Goal: Information Seeking & Learning: Learn about a topic

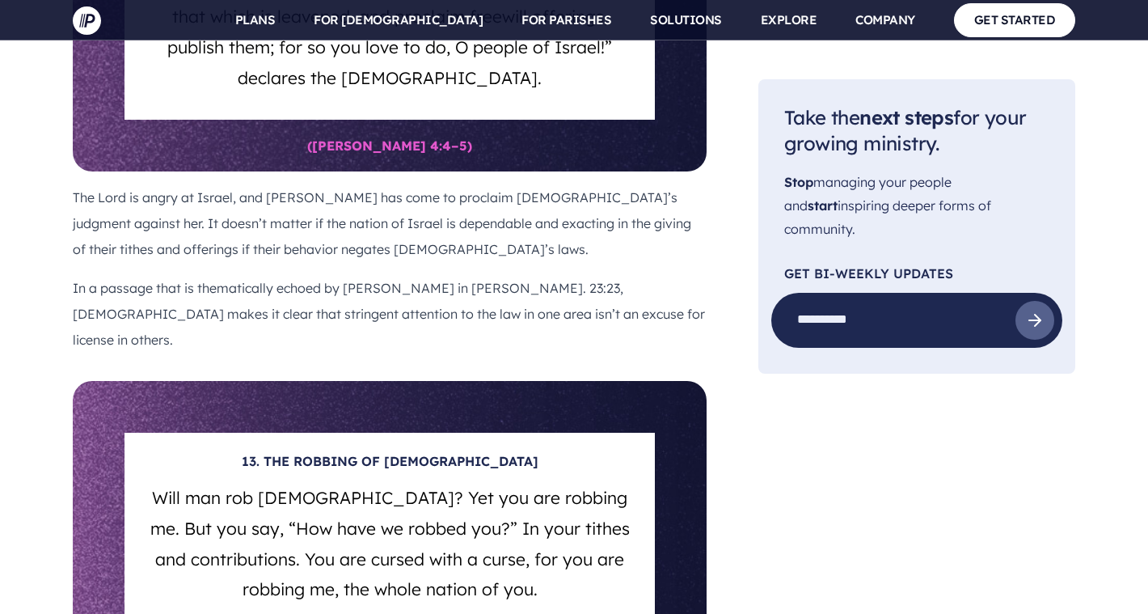
scroll to position [10109, 0]
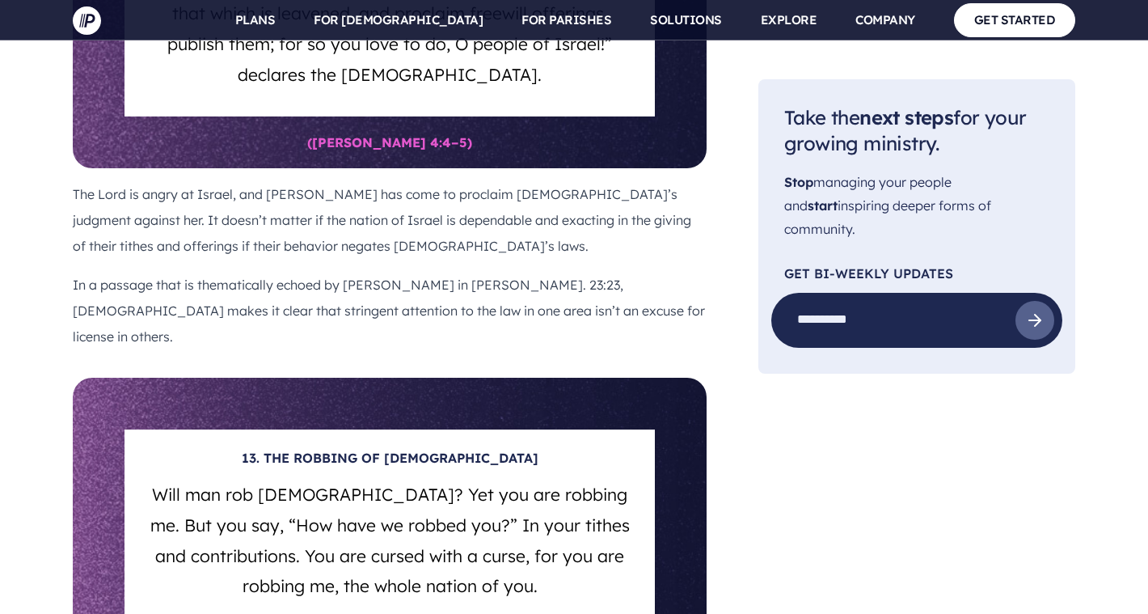
drag, startPoint x: 101, startPoint y: 104, endPoint x: 729, endPoint y: 384, distance: 688.1
click at [729, 384] on div "Pushpay Blog Giving & Generosity 20 [DEMOGRAPHIC_DATA] Verses about Tithing and…" at bounding box center [574, 531] width 1003 height 21041
copy div "TESTING [DEMOGRAPHIC_DATA] IN THE TITHE Bring the full tithe into the storehous…"
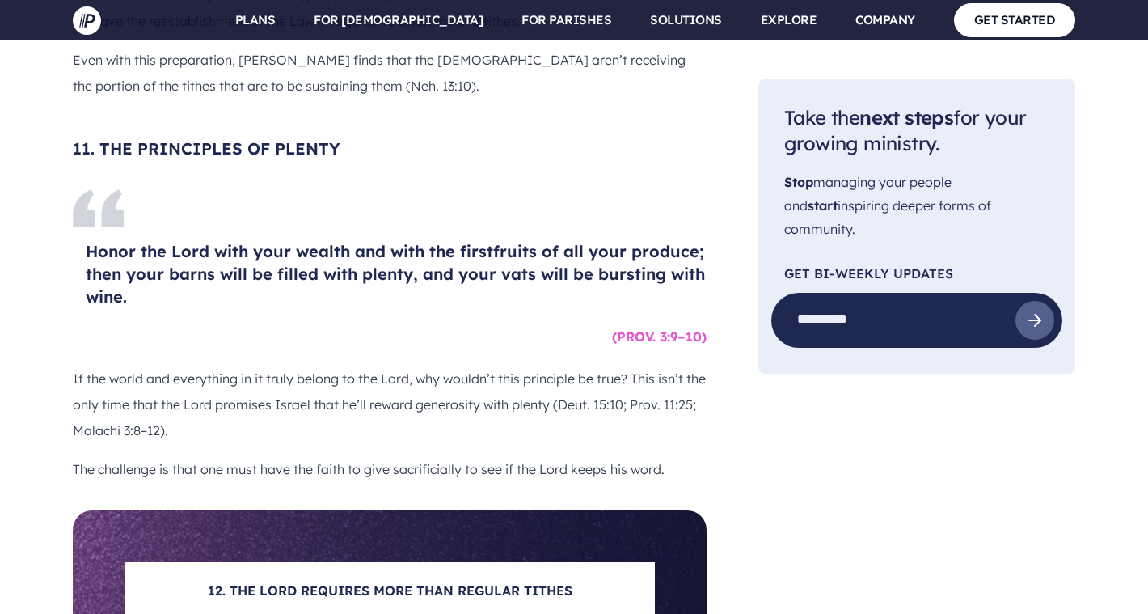
scroll to position [9411, 0]
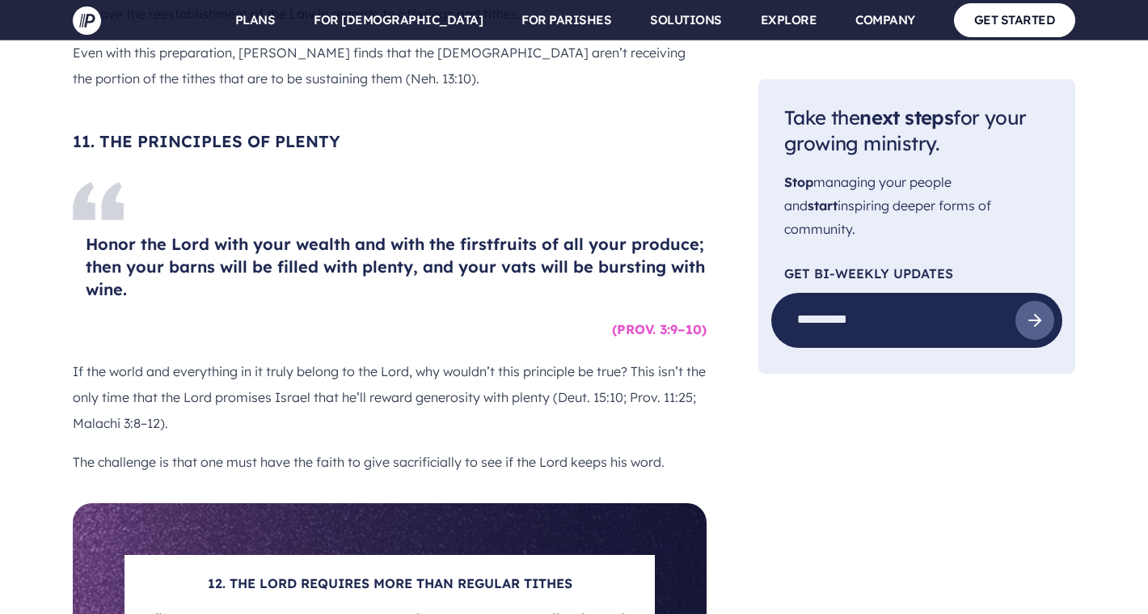
drag, startPoint x: 289, startPoint y: 349, endPoint x: 495, endPoint y: 540, distance: 280.4
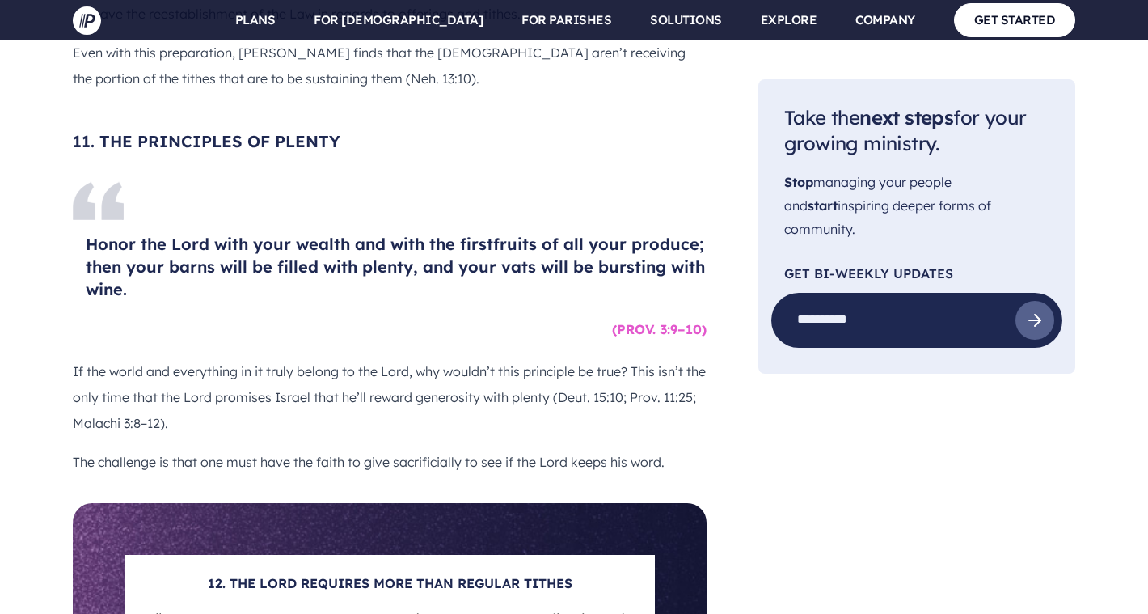
copy section "13. THE ROBBING OF [DEMOGRAPHIC_DATA] Will man rob [DEMOGRAPHIC_DATA]? Yet you …"
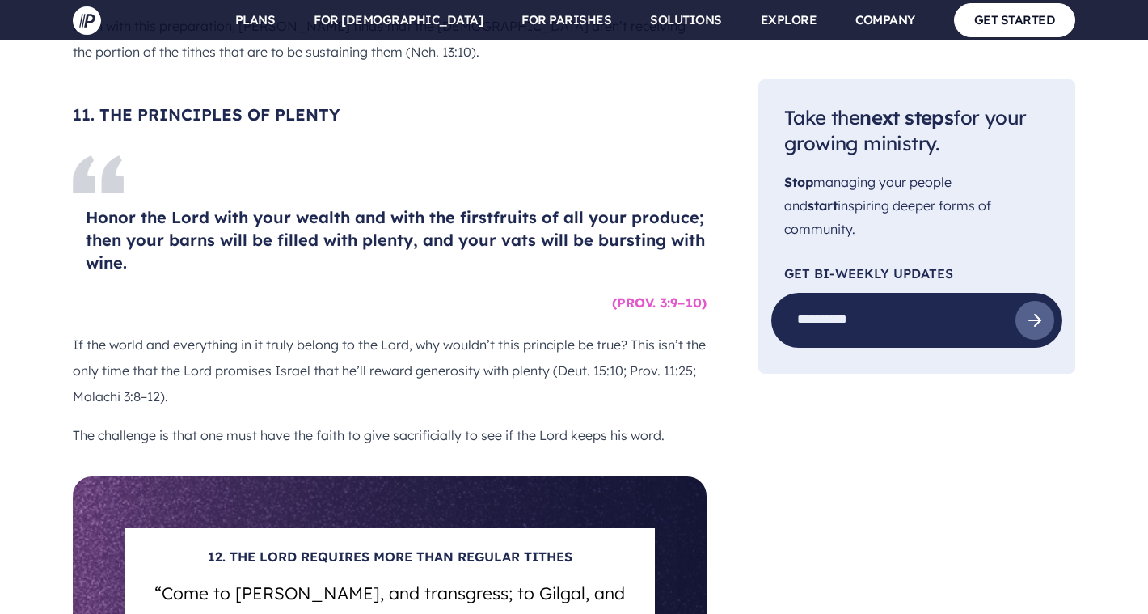
scroll to position [9436, 0]
